Goal: Information Seeking & Learning: Understand process/instructions

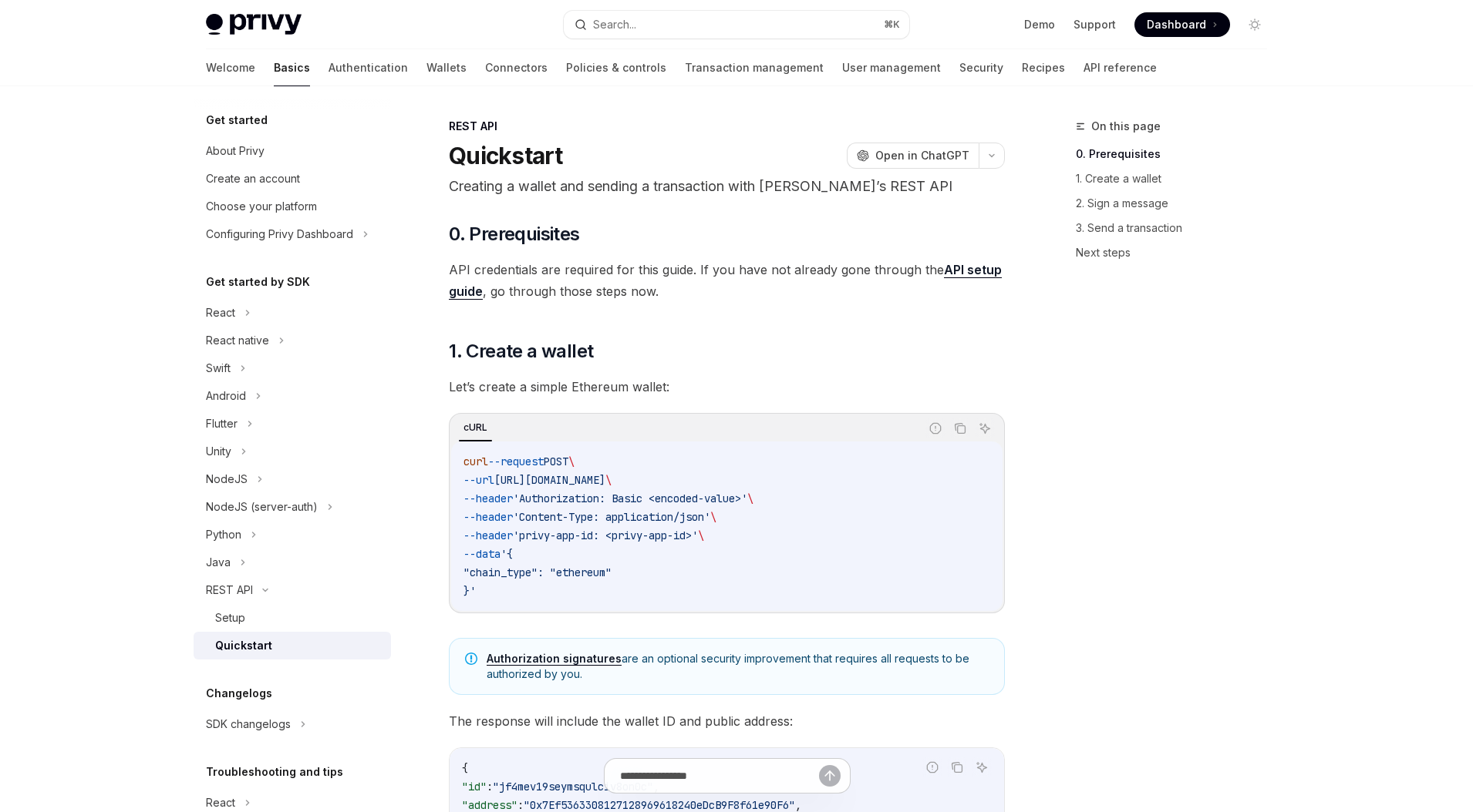
click at [1198, 28] on span "Dashboard" at bounding box center [1176, 25] width 59 height 16
click at [463, 289] on link "API setup guide" at bounding box center [725, 281] width 553 height 38
type textarea "*"
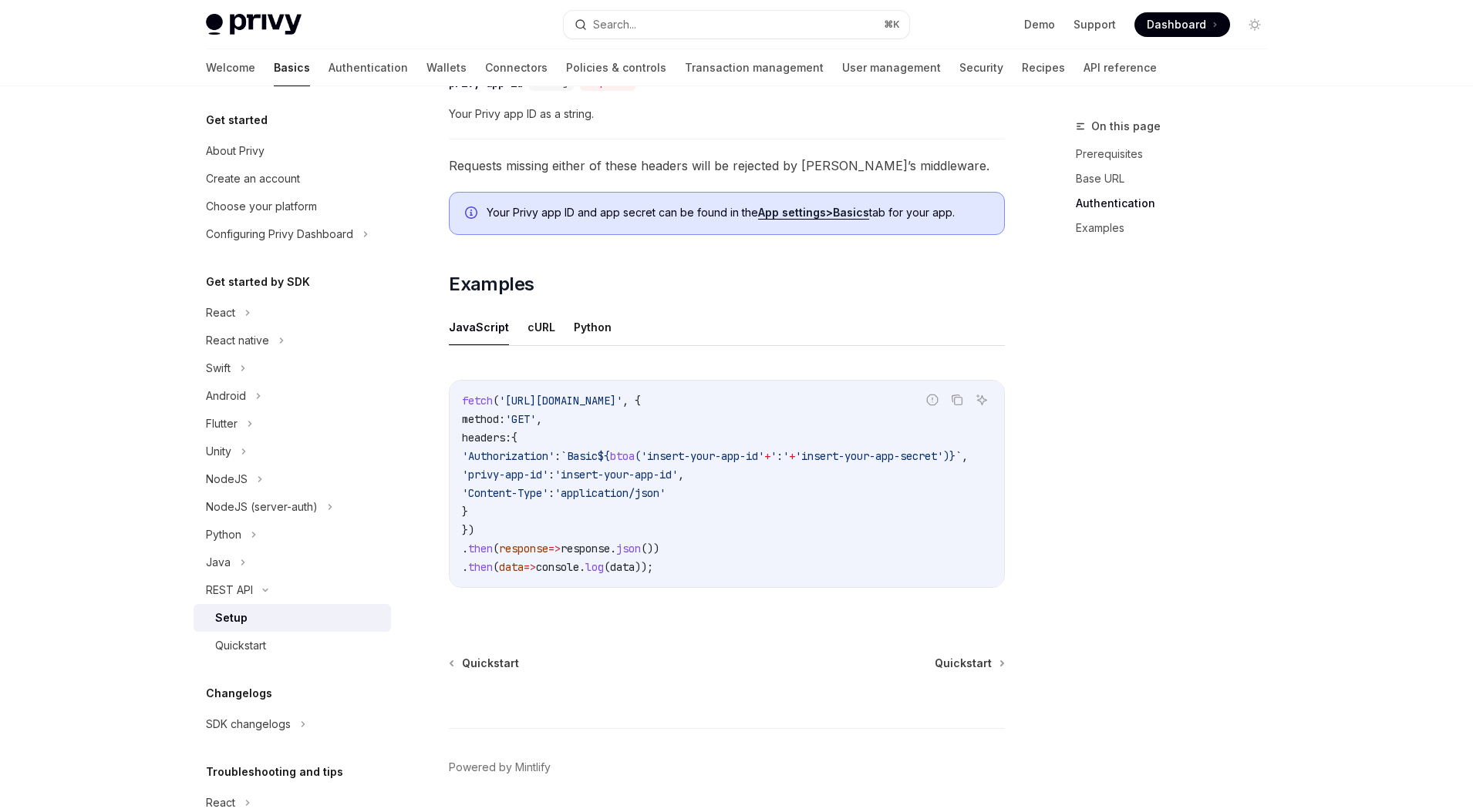
scroll to position [676, 0]
